Goal: Task Accomplishment & Management: Use online tool/utility

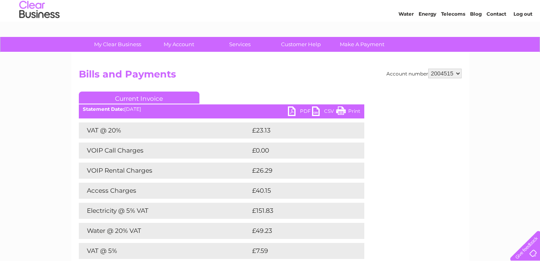
scroll to position [23, 0]
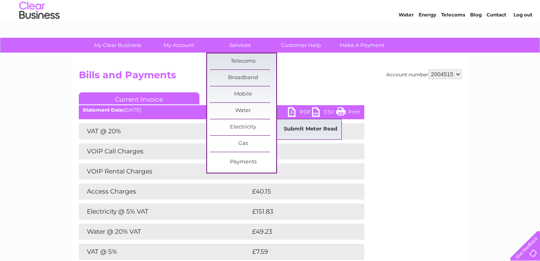
click at [288, 130] on link "Submit Meter Read" at bounding box center [311, 129] width 66 height 16
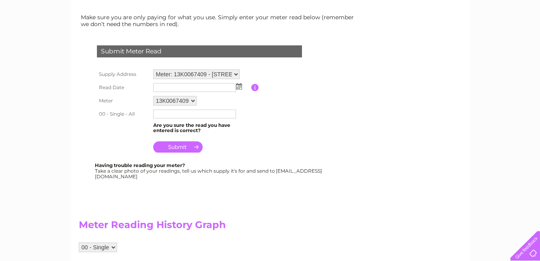
scroll to position [131, 0]
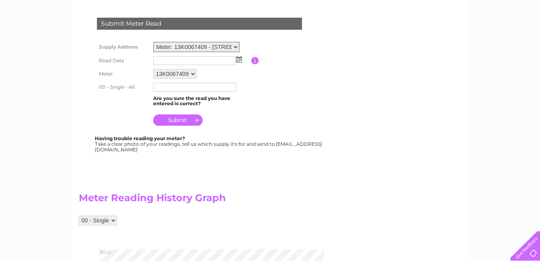
click at [199, 48] on select "Meter: 13K0067409 - [GEOGRAPHIC_DATA], [GEOGRAPHIC_DATA], [GEOGRAPHIC_DATA] 2PP…" at bounding box center [196, 47] width 86 height 10
select select "130839"
click at [153, 42] on select "Meter: 13K0067409 - [GEOGRAPHIC_DATA], [GEOGRAPHIC_DATA], [GEOGRAPHIC_DATA] 2PP…" at bounding box center [196, 47] width 86 height 10
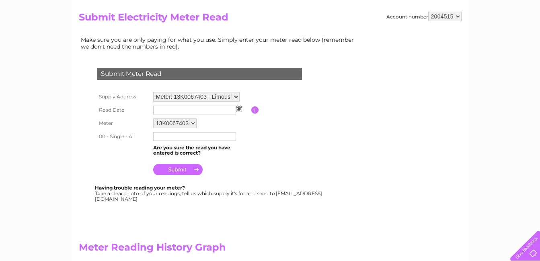
scroll to position [64, 0]
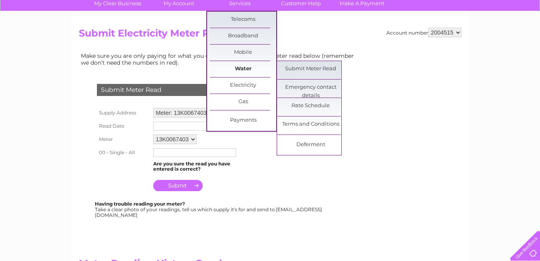
click at [232, 65] on link "Water" at bounding box center [243, 69] width 66 height 16
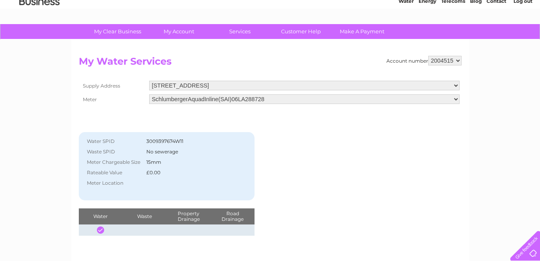
scroll to position [48, 0]
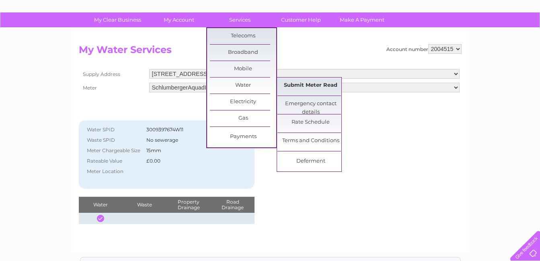
click at [311, 87] on link "Submit Meter Read" at bounding box center [311, 86] width 66 height 16
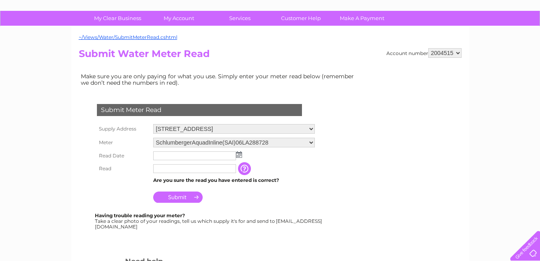
scroll to position [48, 0]
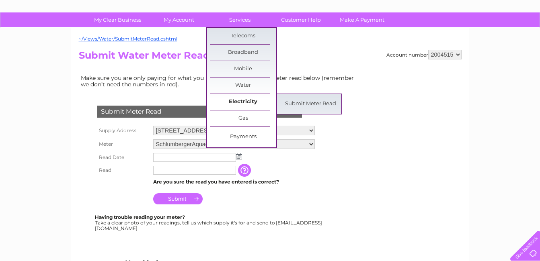
click at [239, 99] on link "Electricity" at bounding box center [243, 102] width 66 height 16
